Goal: Transaction & Acquisition: Purchase product/service

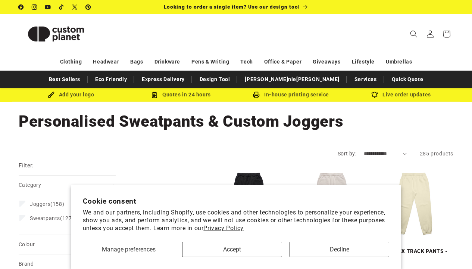
click at [242, 251] on button "Accept" at bounding box center [232, 248] width 100 height 15
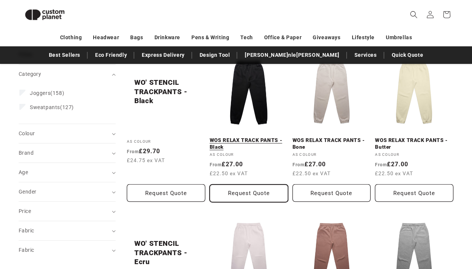
scroll to position [93, 0]
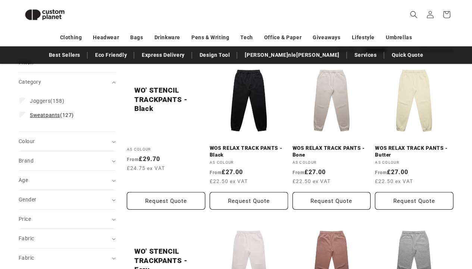
click at [53, 115] on span "Sweatpants" at bounding box center [45, 115] width 30 height 6
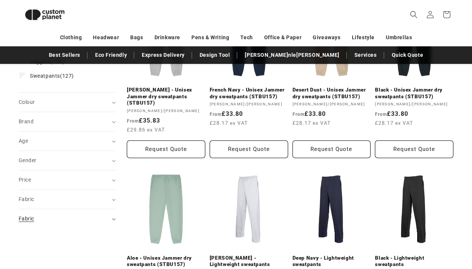
scroll to position [171, 0]
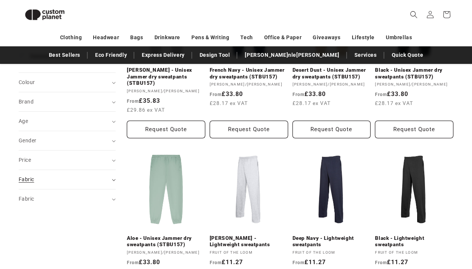
click at [102, 181] on div "Fabric (0)" at bounding box center [64, 179] width 91 height 8
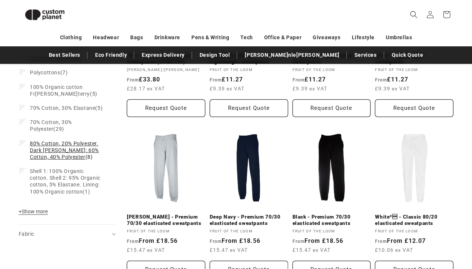
scroll to position [399, 0]
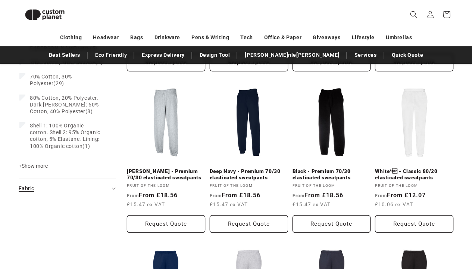
click at [96, 189] on summary "Fabric (0)" at bounding box center [67, 188] width 97 height 19
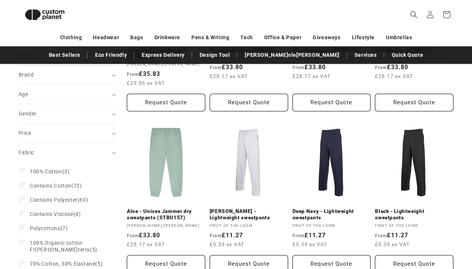
scroll to position [172, 0]
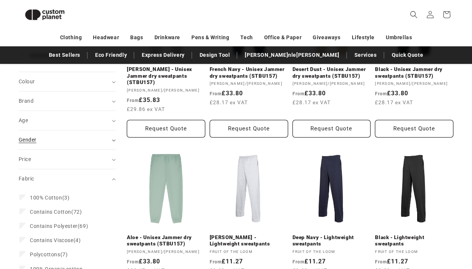
click at [73, 149] on summary "Gender (0)" at bounding box center [67, 139] width 97 height 19
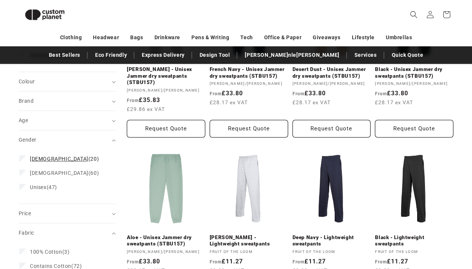
click at [49, 154] on label "Female (20) Female (20 products)" at bounding box center [64, 159] width 91 height 14
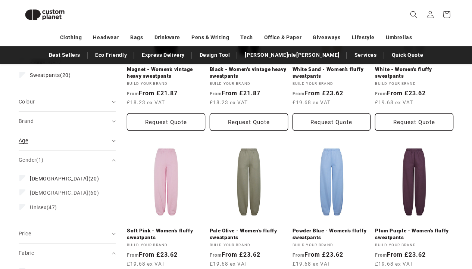
click at [88, 137] on div "Age (0)" at bounding box center [64, 141] width 91 height 8
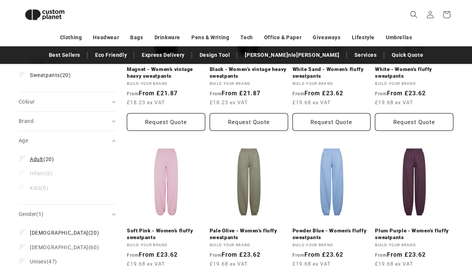
click at [47, 156] on span "Adult (20)" at bounding box center [42, 159] width 24 height 7
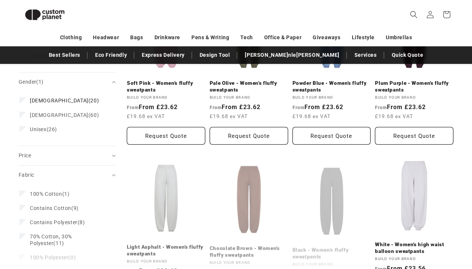
scroll to position [319, 0]
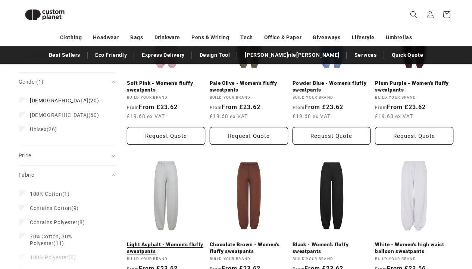
click at [172, 241] on link "Light Asphalt - Women’s fluffy sweatpants" at bounding box center [166, 247] width 78 height 13
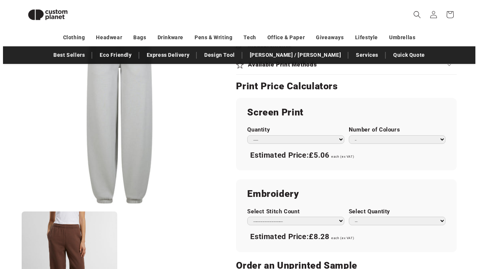
scroll to position [394, 0]
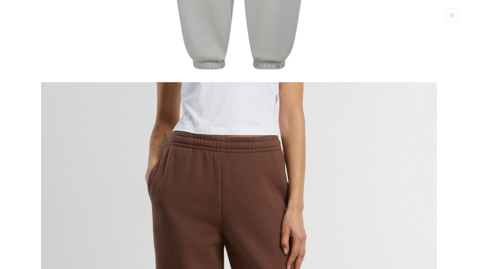
scroll to position [317, 0]
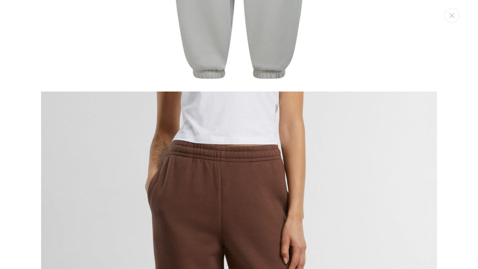
click at [453, 24] on div "Media gallery" at bounding box center [239, 134] width 478 height 269
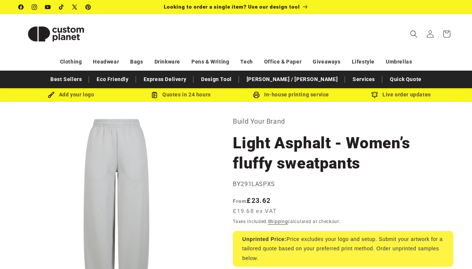
scroll to position [0, 0]
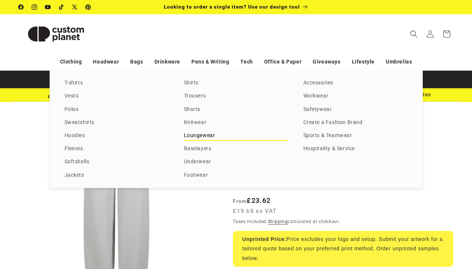
click at [201, 141] on link "Loungewear" at bounding box center [236, 136] width 104 height 10
